Goal: Information Seeking & Learning: Check status

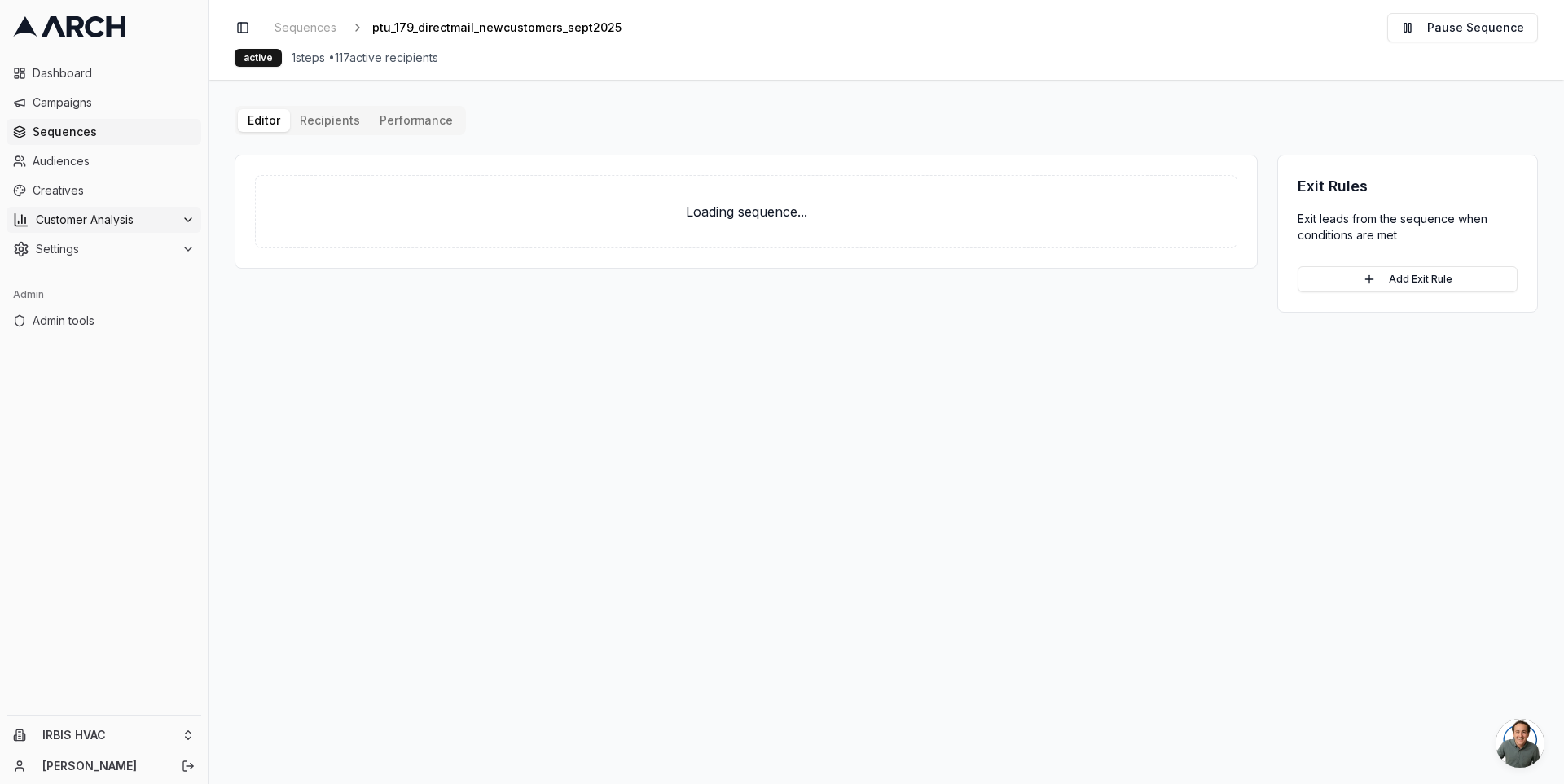
click at [147, 224] on span "Customer Analysis" at bounding box center [105, 219] width 140 height 16
click at [88, 134] on span "Sequences" at bounding box center [113, 131] width 162 height 16
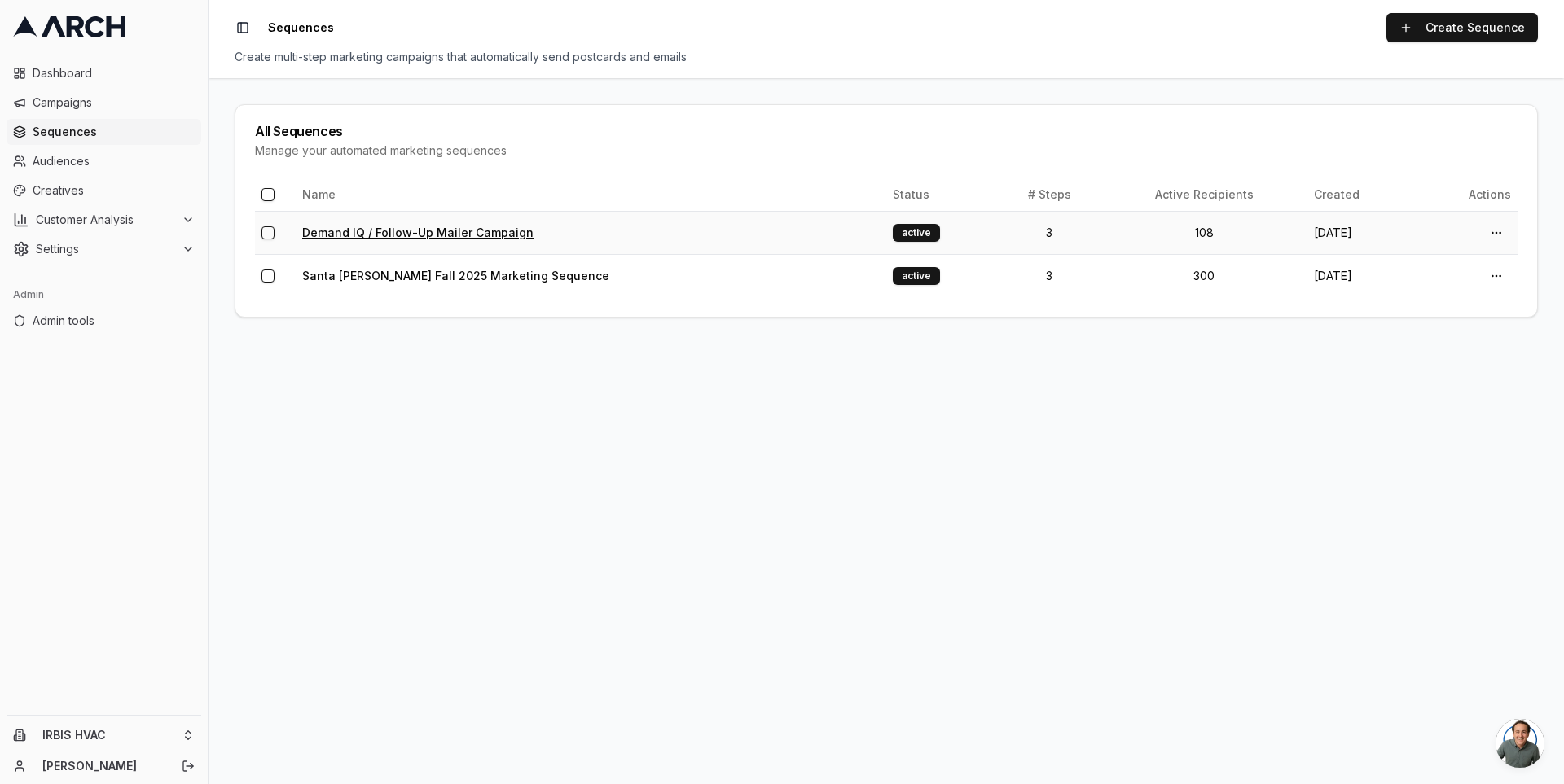
click at [417, 234] on link "Demand IQ / Follow-Up Mailer Campaign" at bounding box center [418, 232] width 231 height 14
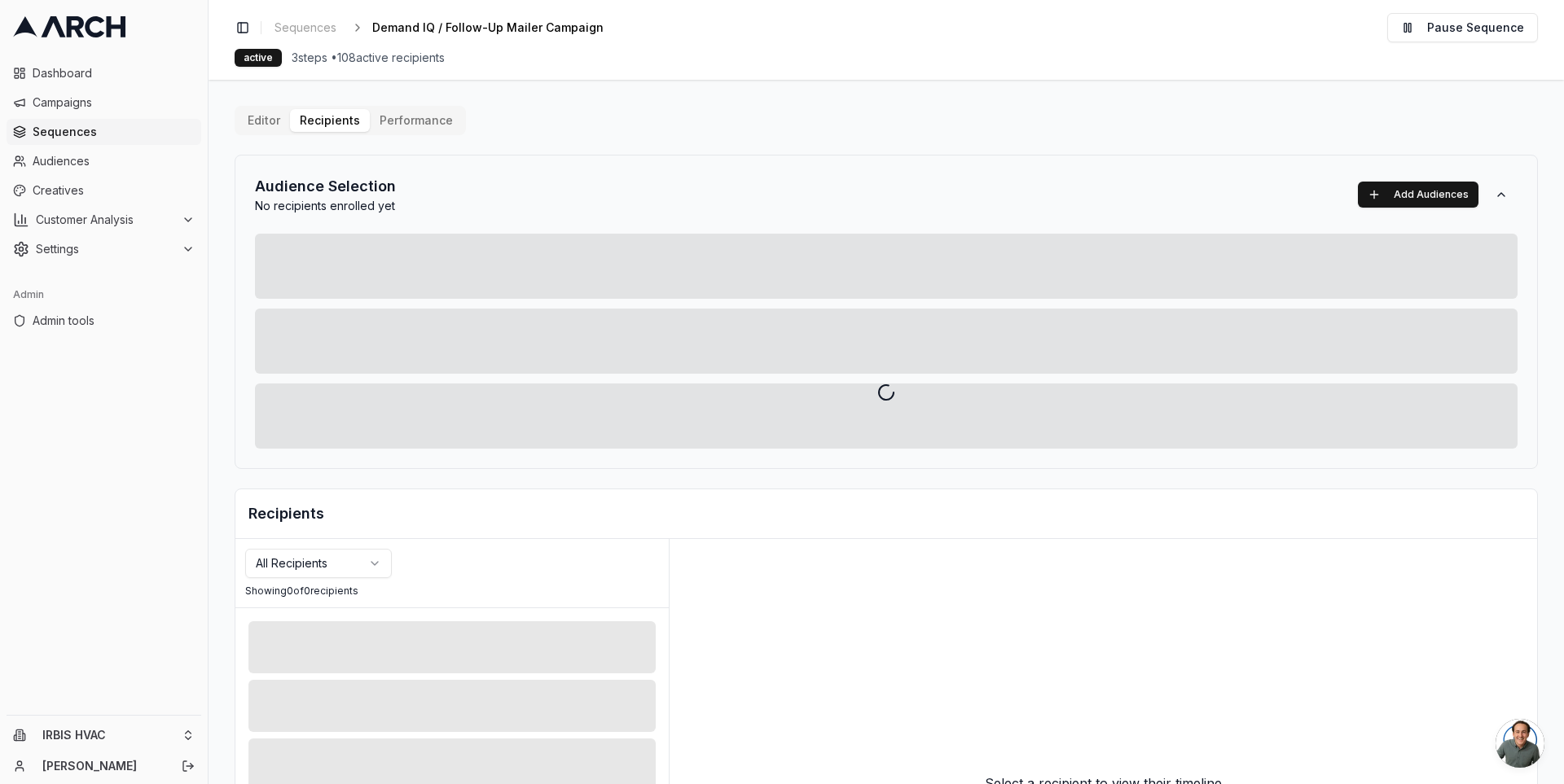
click at [328, 124] on div "Editor Recipients Performance Audience Selection No recipients enrolled yet Add…" at bounding box center [886, 567] width 1303 height 923
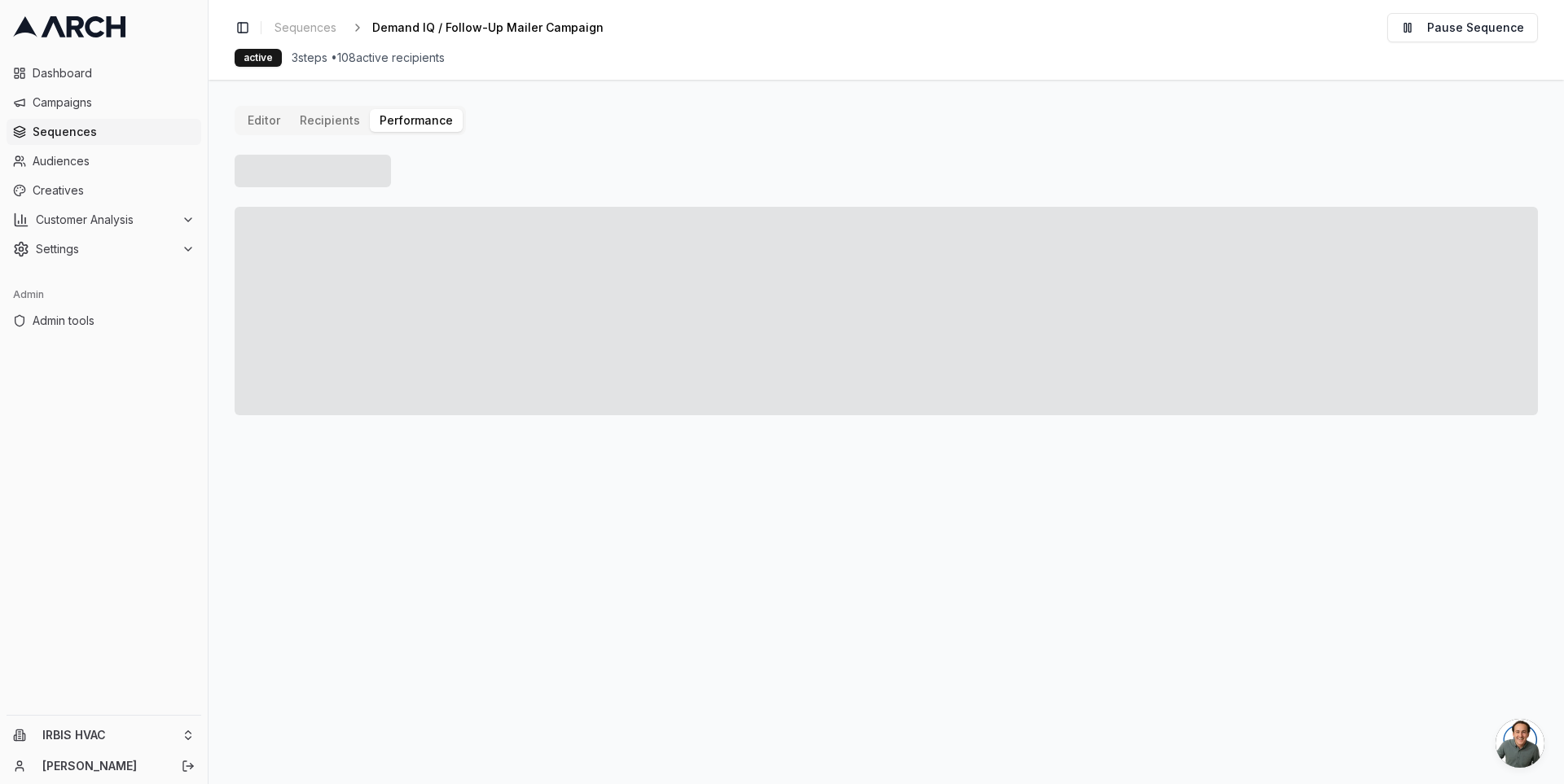
click at [396, 123] on button "Performance" at bounding box center [416, 121] width 93 height 22
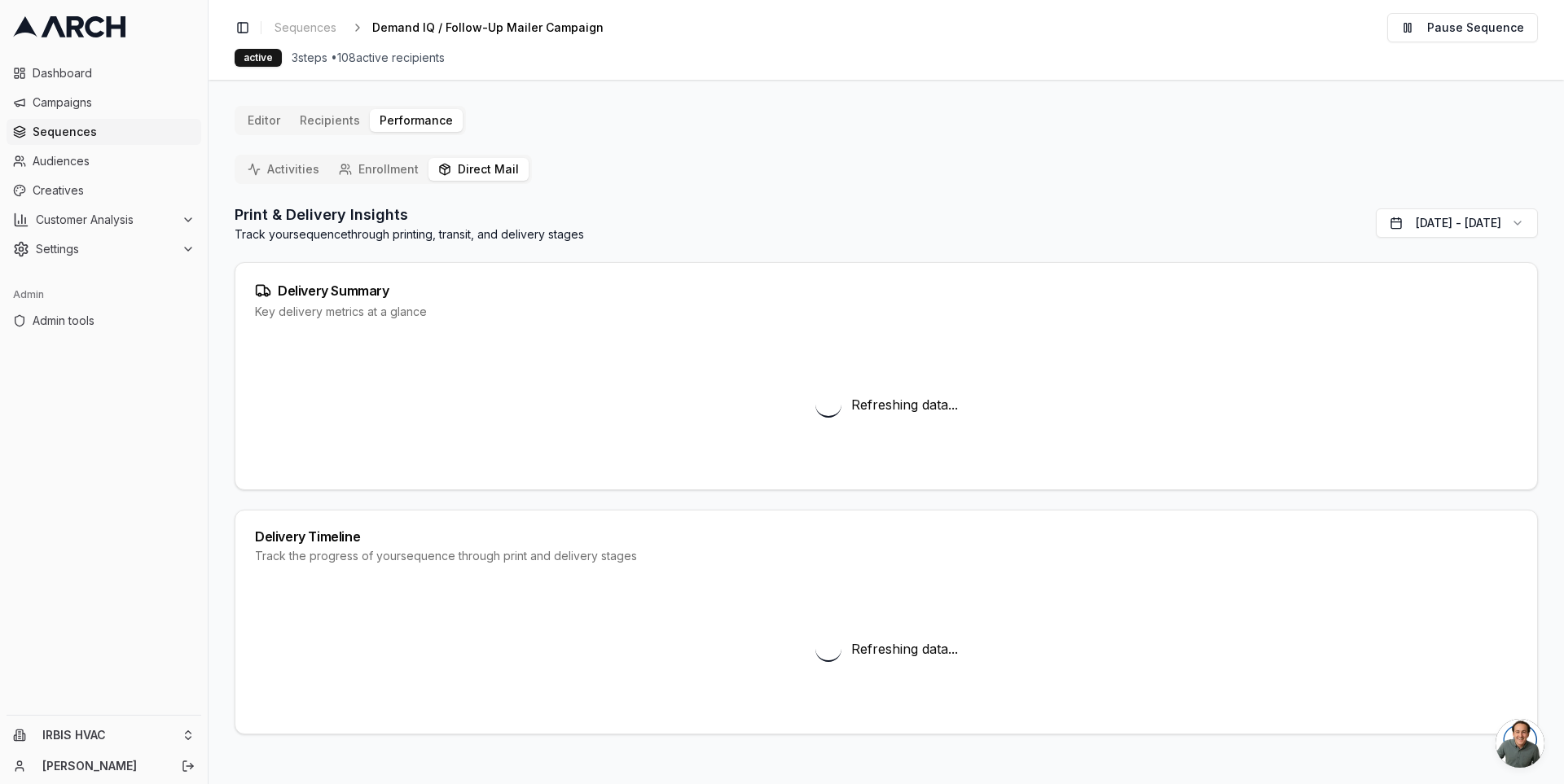
click at [471, 166] on button "Direct Mail" at bounding box center [478, 170] width 100 height 22
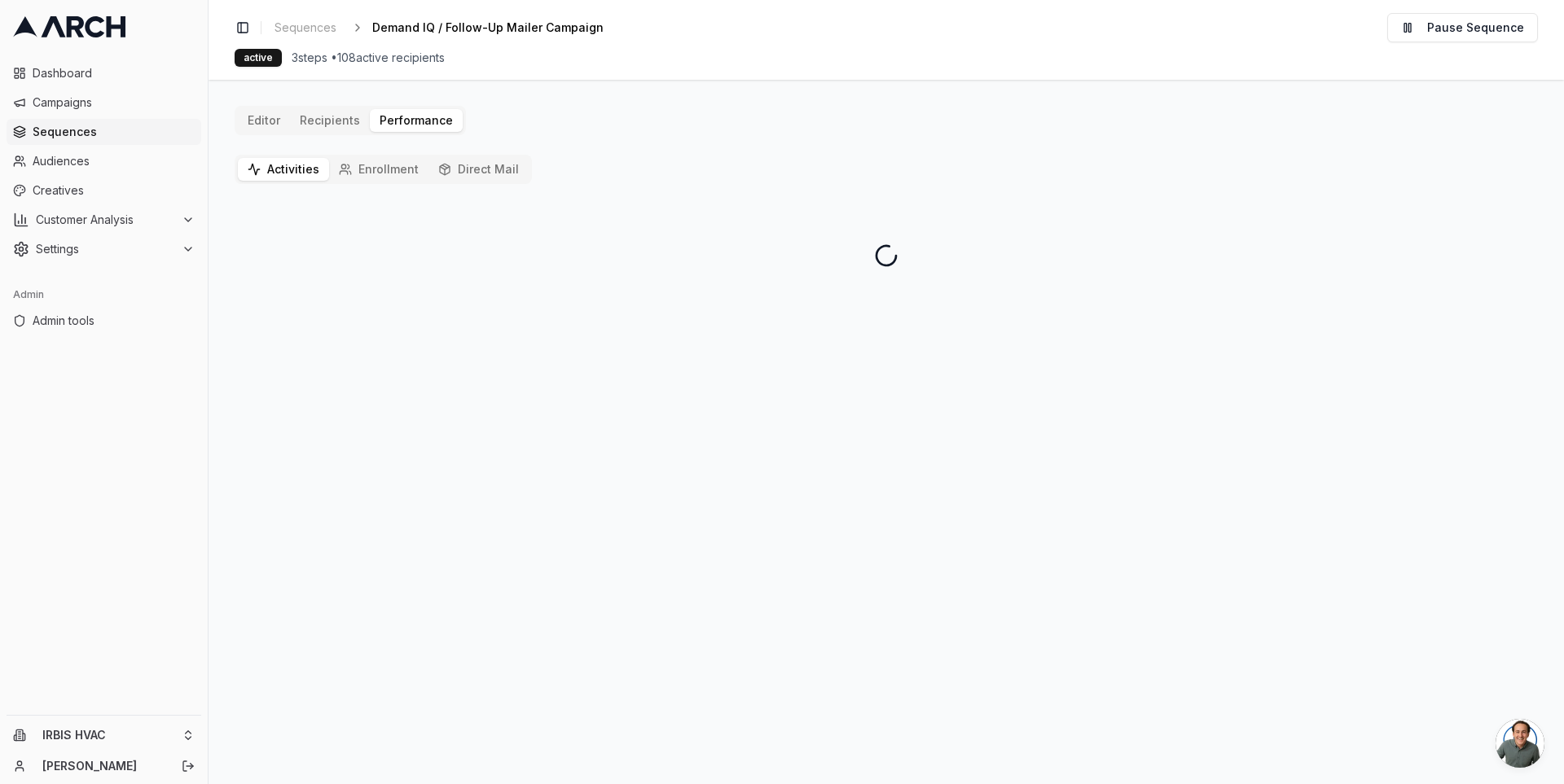
click at [282, 87] on main "Editor Recipients Performance Activities Enrollment Direct Mail" at bounding box center [886, 432] width 1356 height 704
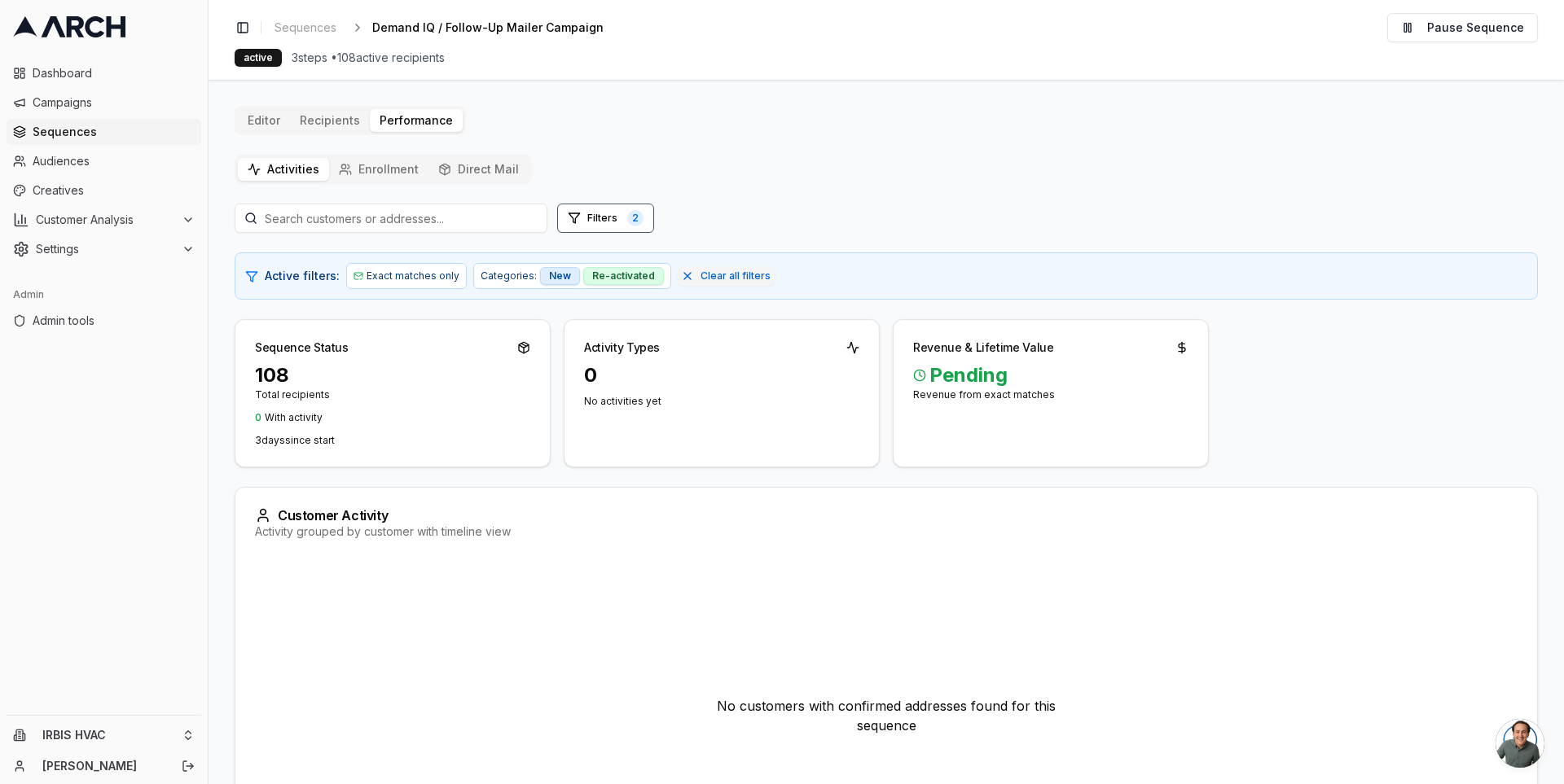
click at [73, 129] on span "Sequences" at bounding box center [113, 131] width 162 height 16
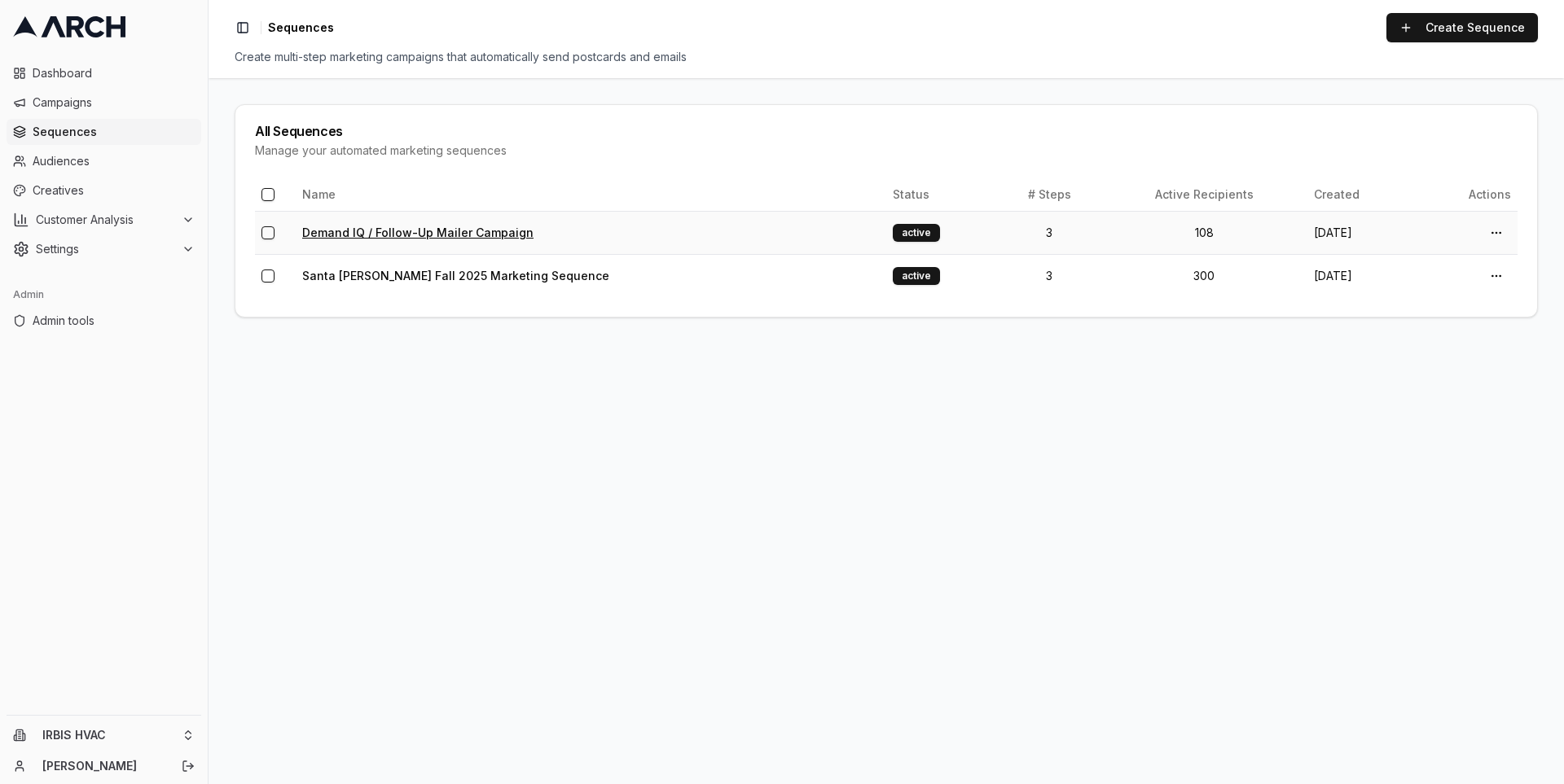
click at [377, 228] on link "Demand IQ / Follow-Up Mailer Campaign" at bounding box center [418, 232] width 231 height 14
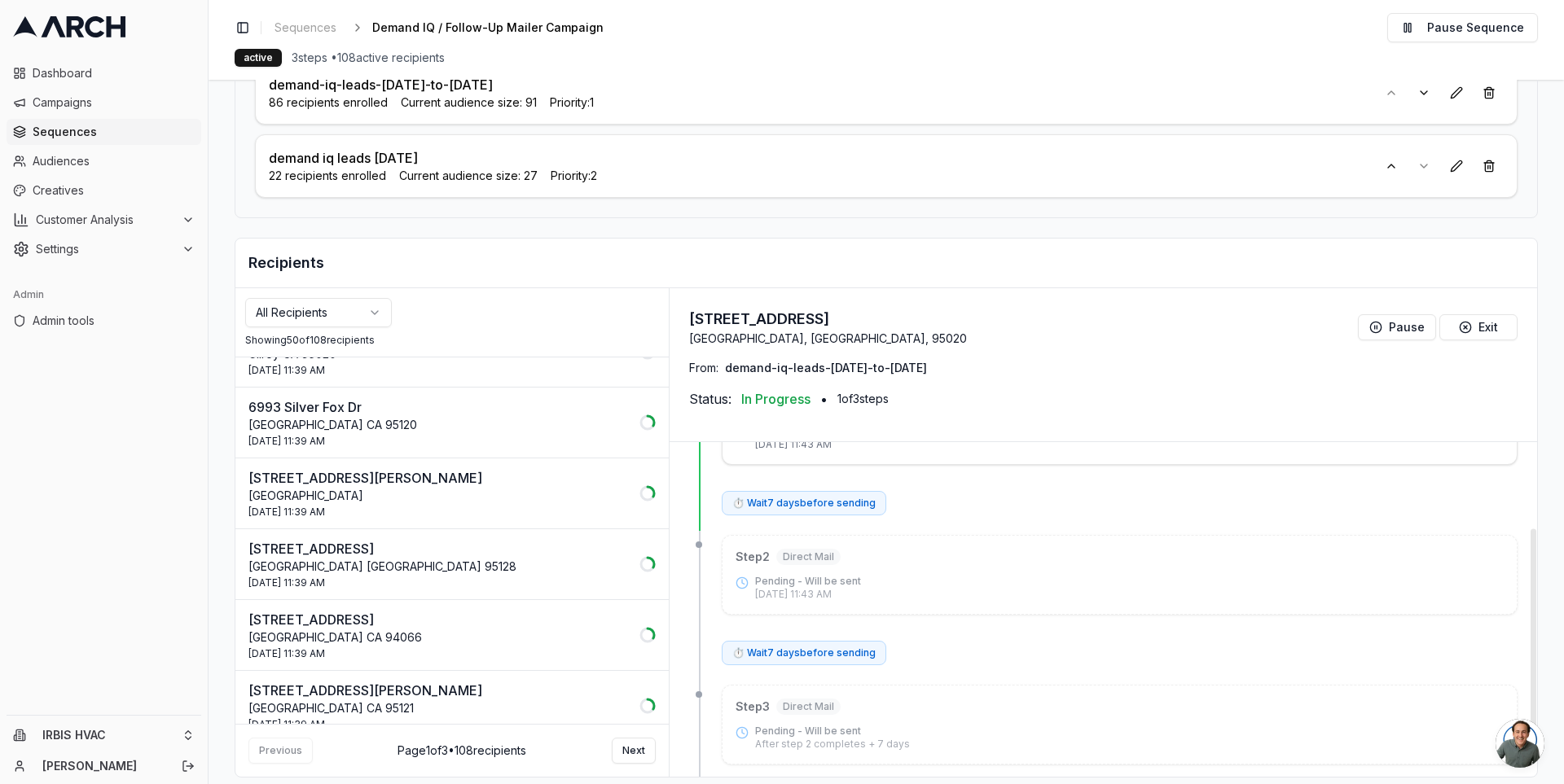
scroll to position [112, 0]
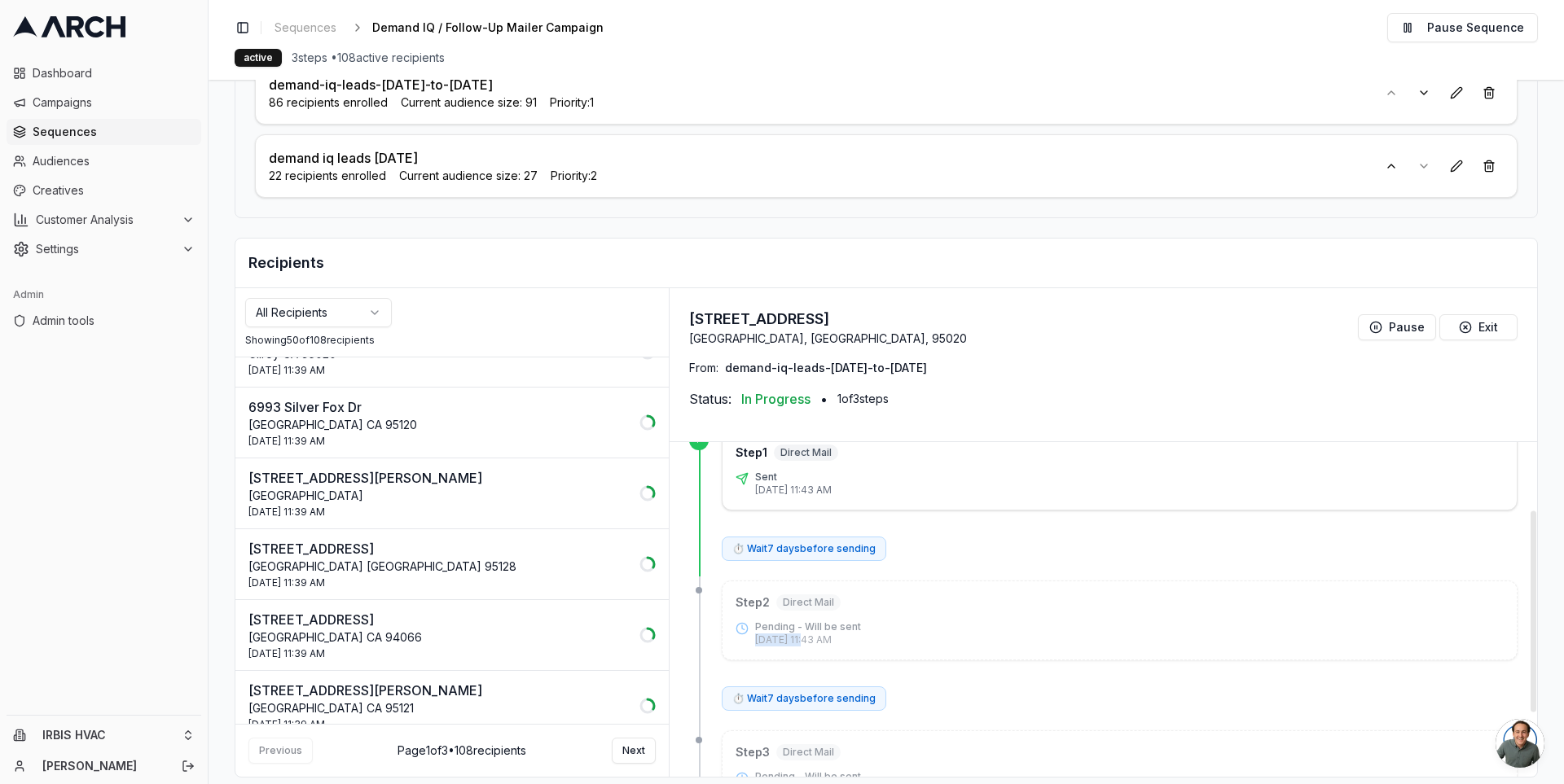
drag, startPoint x: 752, startPoint y: 634, endPoint x: 802, endPoint y: 634, distance: 50.0
click at [802, 634] on p "[DATE] 11:43 AM" at bounding box center [1129, 640] width 749 height 13
copy p "3 Oct 2025"
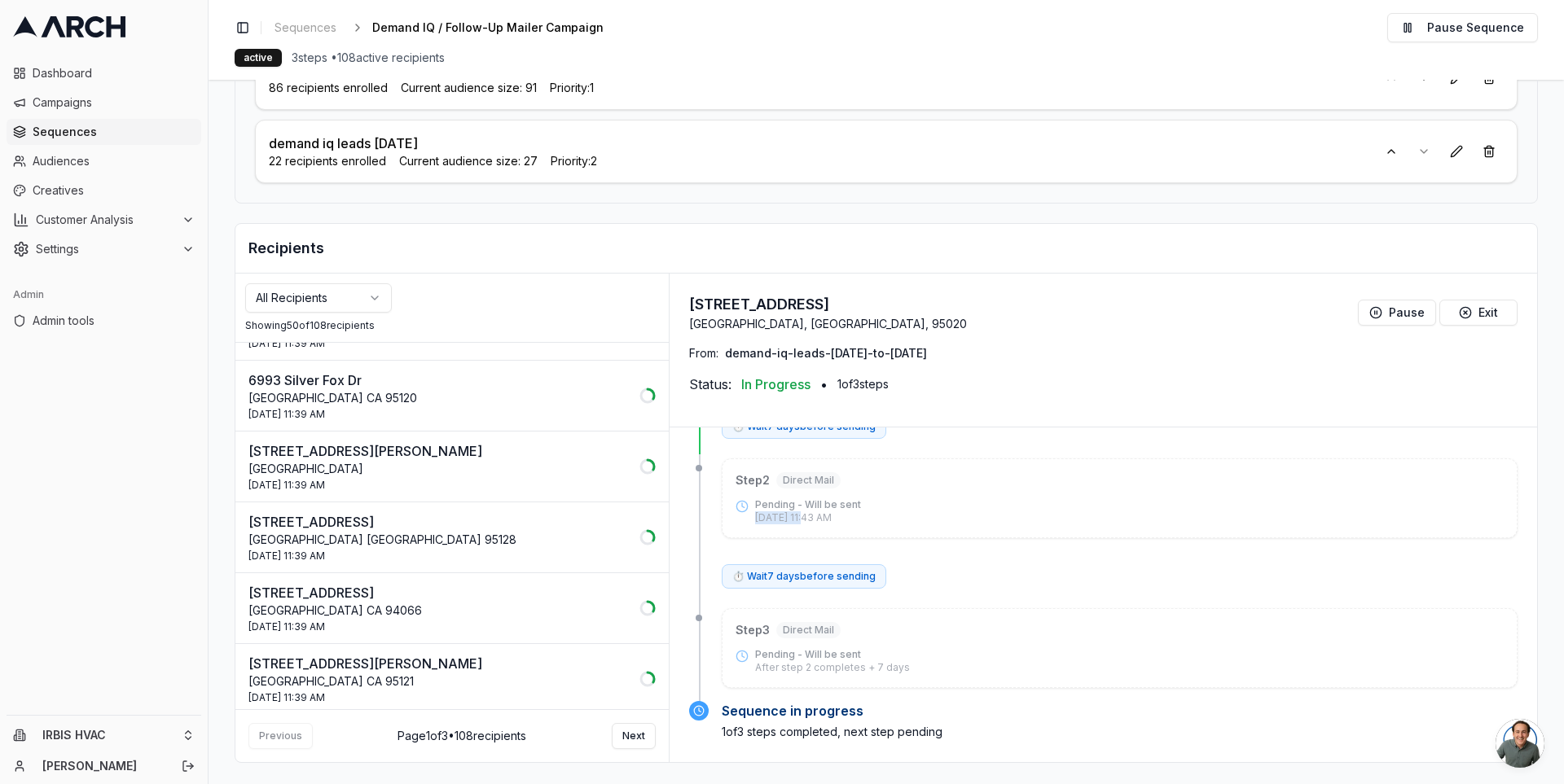
scroll to position [67, 0]
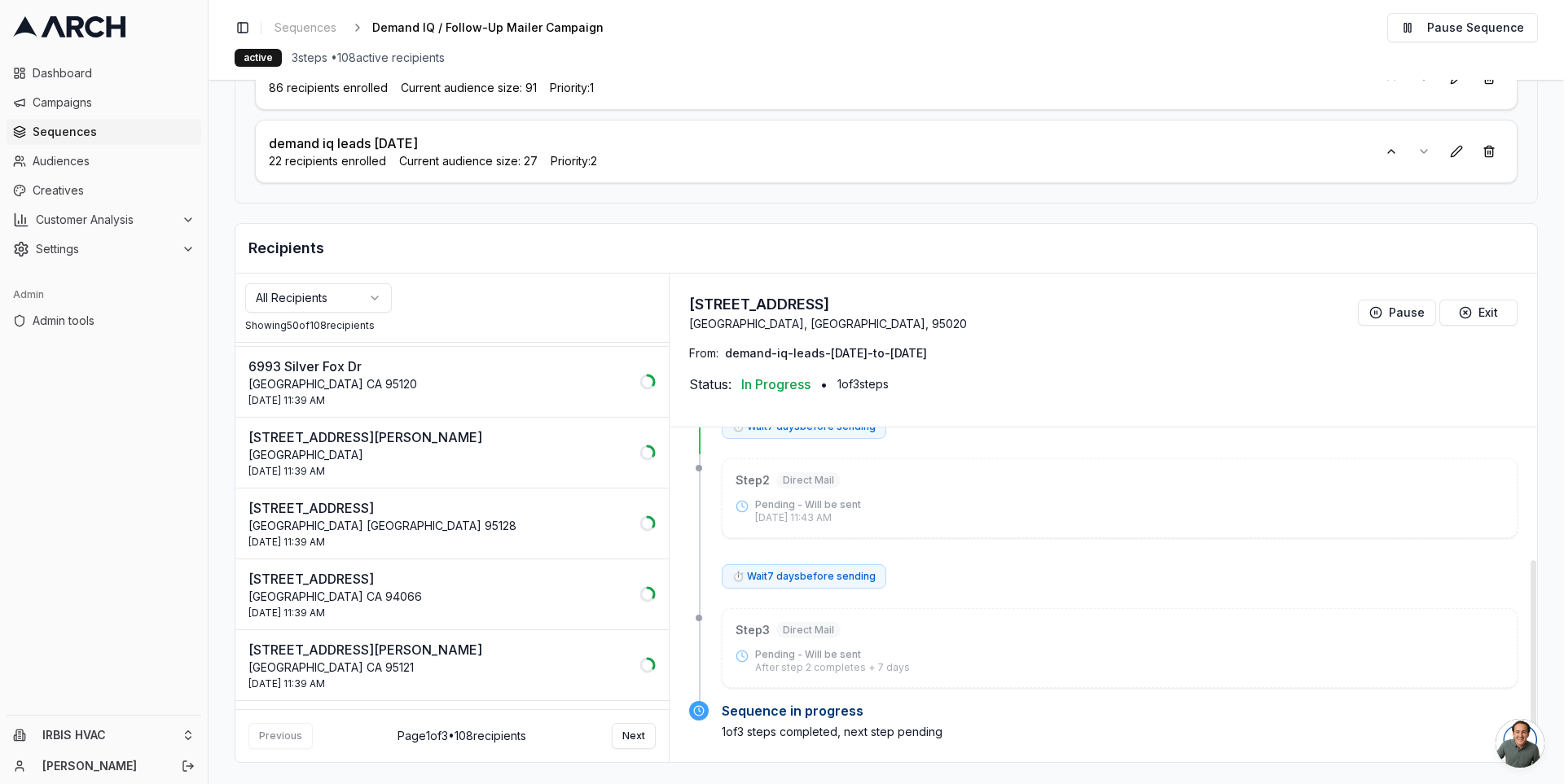
click at [674, 465] on div "Enrolled in sequence From demand-iq-leads-Aug-19-2025-to-Sept-18-2025 audience …" at bounding box center [1104, 487] width 868 height 558
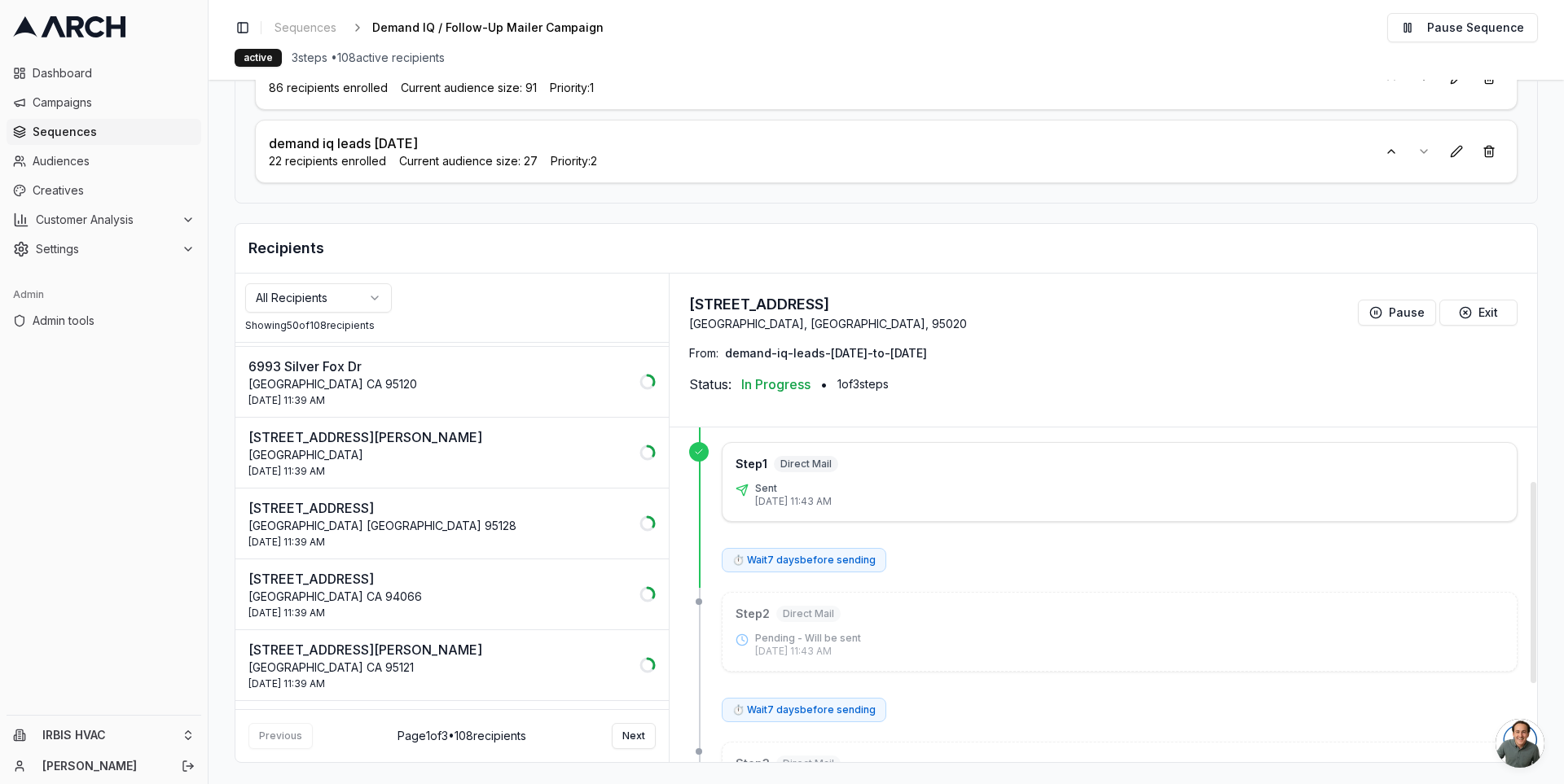
scroll to position [93, 0]
click at [190, 727] on html "Dashboard Campaigns Sequences Audiences Creatives Customer Analysis Settings Ad…" at bounding box center [782, 392] width 1564 height 784
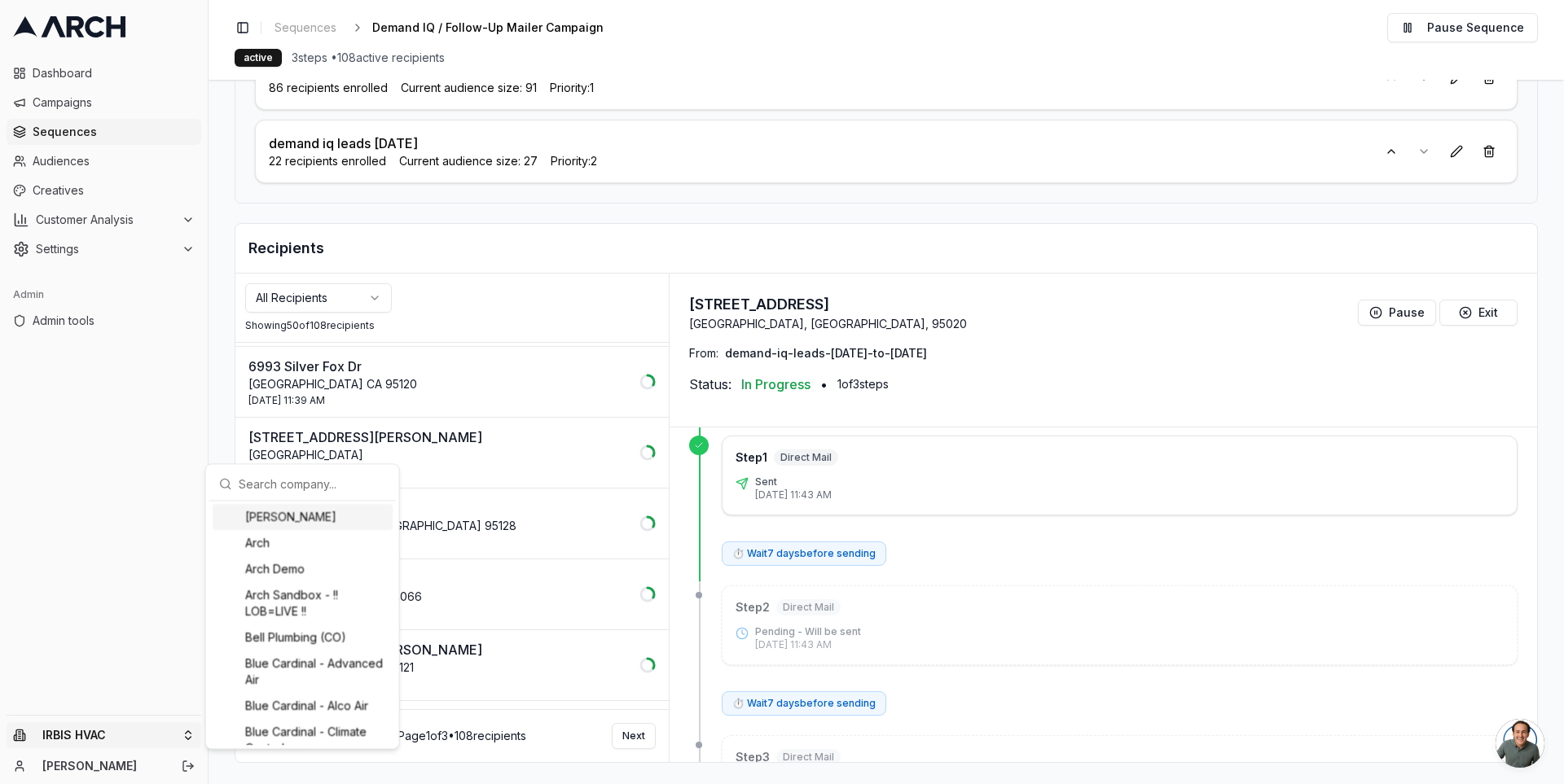
click at [287, 483] on input "text" at bounding box center [312, 483] width 147 height 33
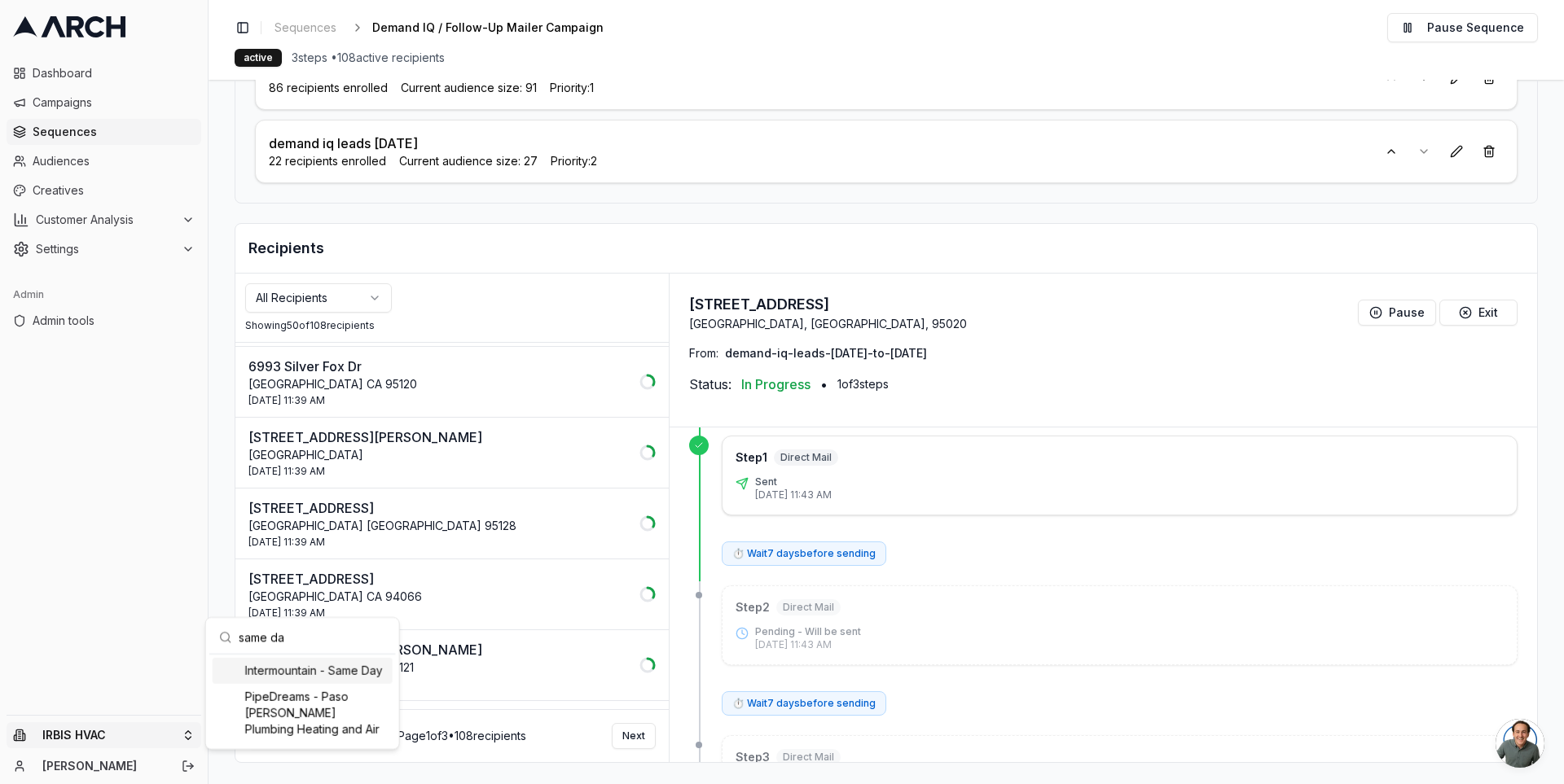
type input "same da"
click at [334, 670] on div "Intermountain - Same Day" at bounding box center [303, 672] width 180 height 26
click at [91, 127] on html "Dashboard Campaigns Sequences Audiences Creatives Customer Analysis Settings Ad…" at bounding box center [782, 392] width 1564 height 784
click at [72, 127] on span "Sequences" at bounding box center [113, 131] width 162 height 16
